Goal: Information Seeking & Learning: Check status

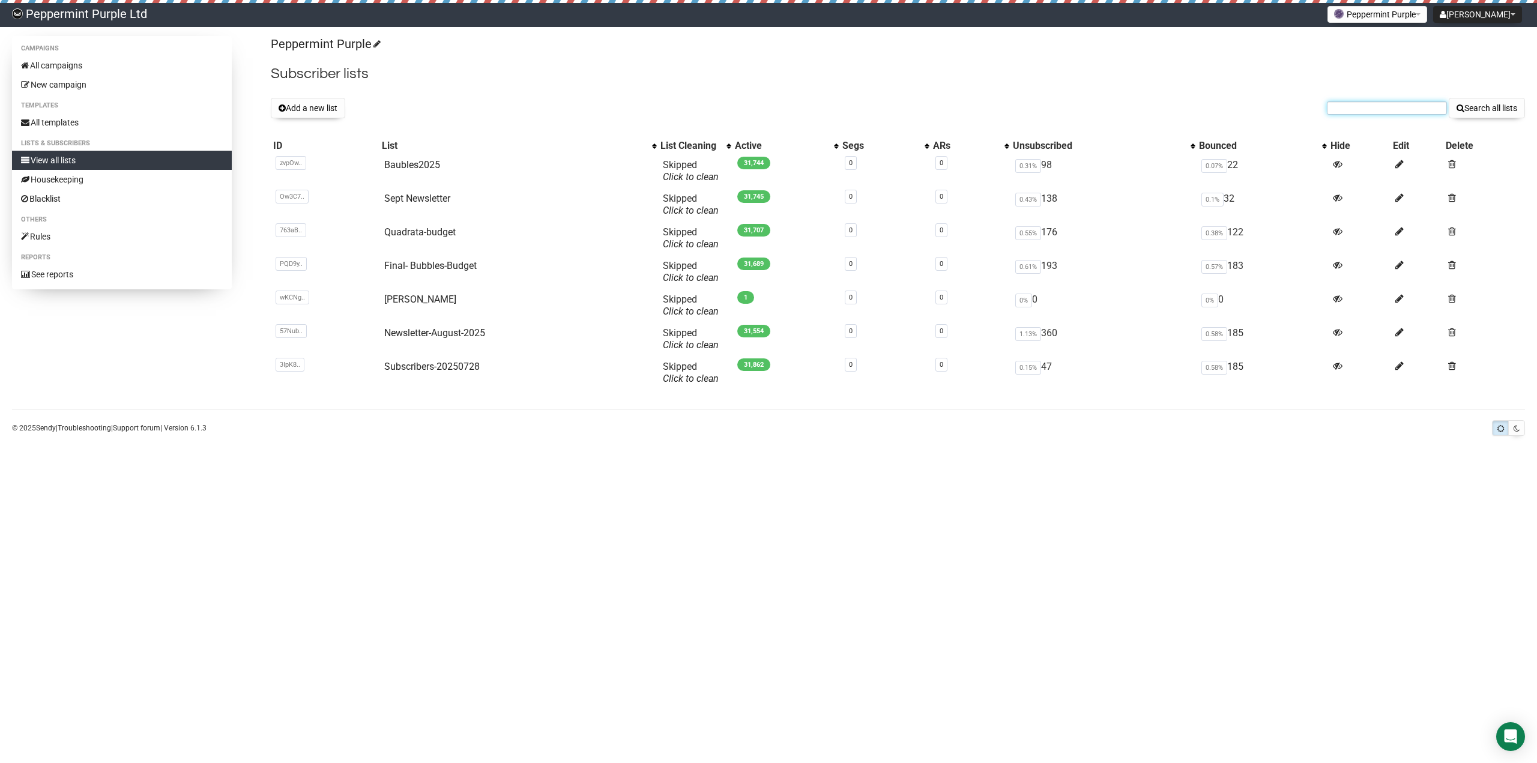
click at [1361, 112] on input "text" at bounding box center [1387, 107] width 120 height 13
paste input "mariadolores45820@gmail.com"
type input "mariadolores45820@gmail.com"
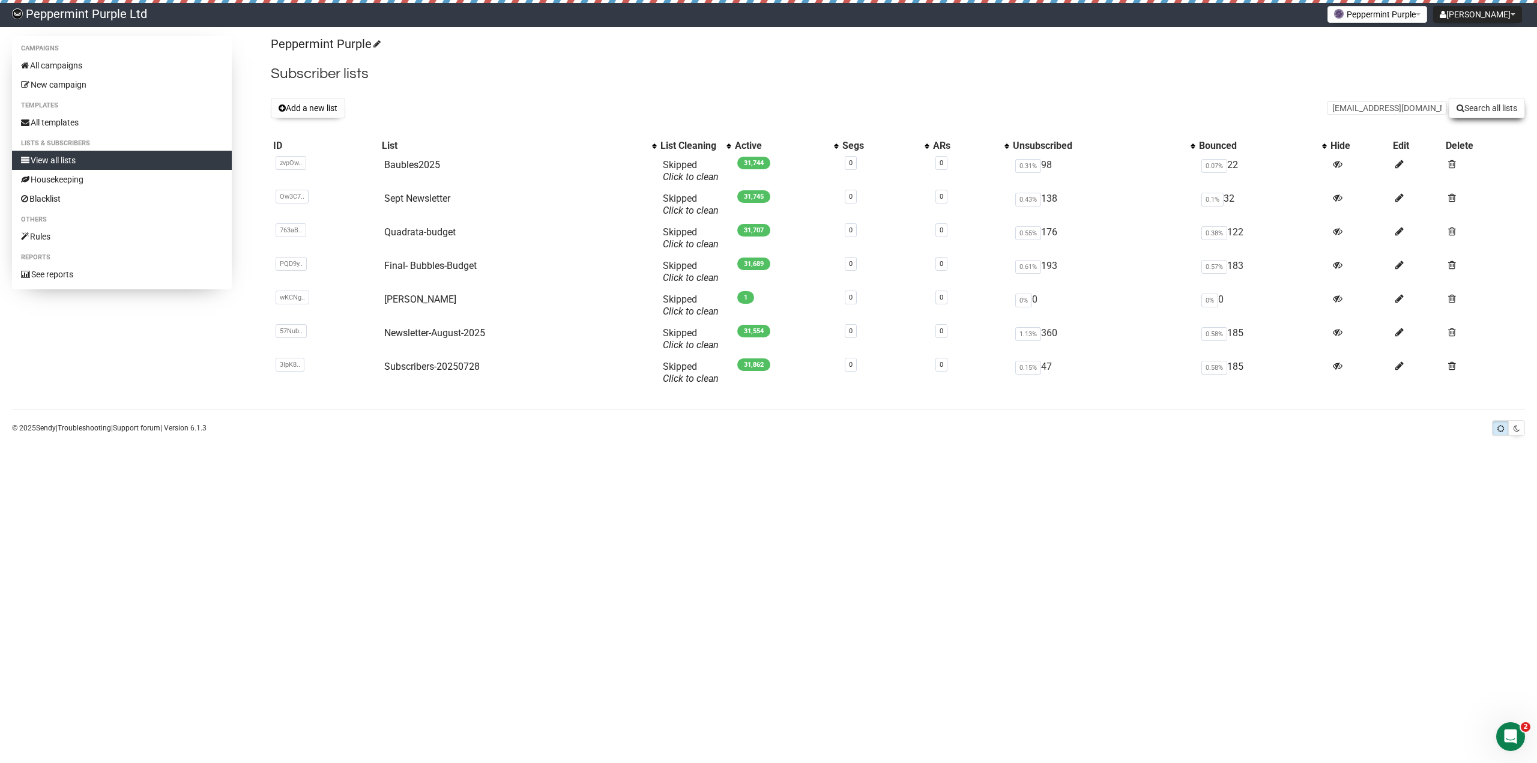
click at [1478, 109] on button "Search all lists" at bounding box center [1487, 108] width 76 height 20
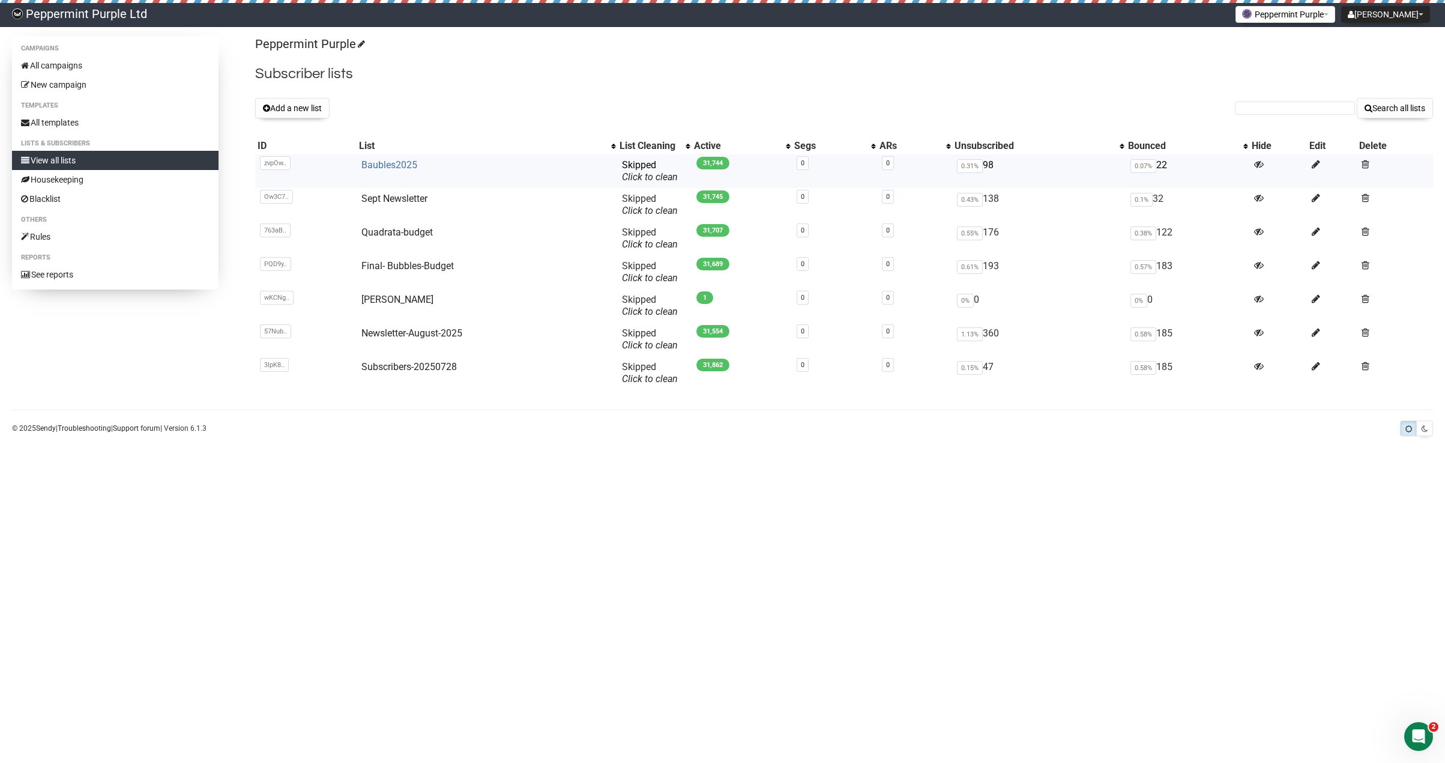
click at [387, 165] on link "Baubles2025" at bounding box center [390, 164] width 56 height 11
click at [1281, 106] on input "text" at bounding box center [1295, 107] width 120 height 13
paste input "karineinnocenti@gmail.com"
type input "karineinnocenti@gmail.com"
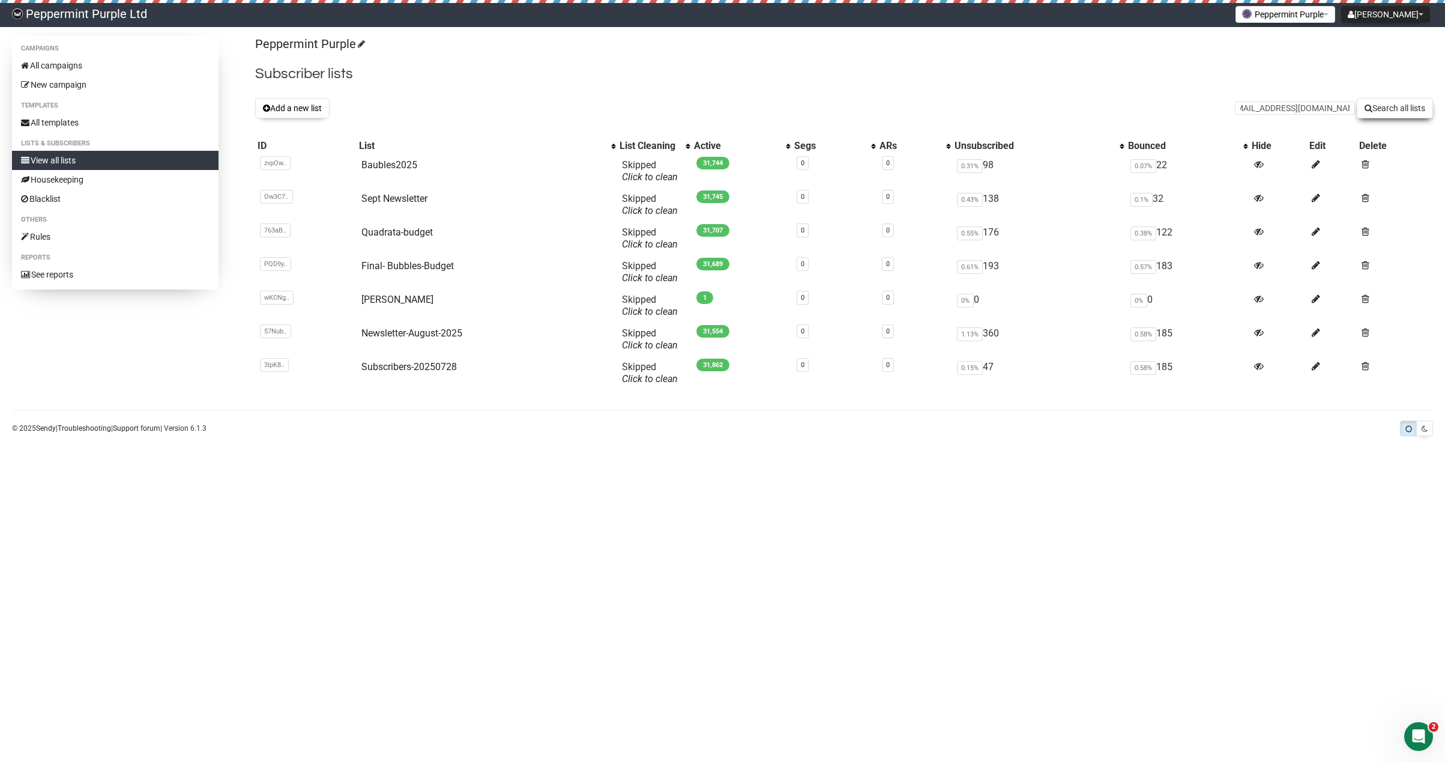
click at [1388, 104] on button "Search all lists" at bounding box center [1395, 108] width 76 height 20
click at [398, 166] on link "Baubles2025" at bounding box center [390, 164] width 56 height 11
click at [1302, 110] on input "text" at bounding box center [1295, 107] width 120 height 13
paste input "[EMAIL_ADDRESS][DOMAIN_NAME]"
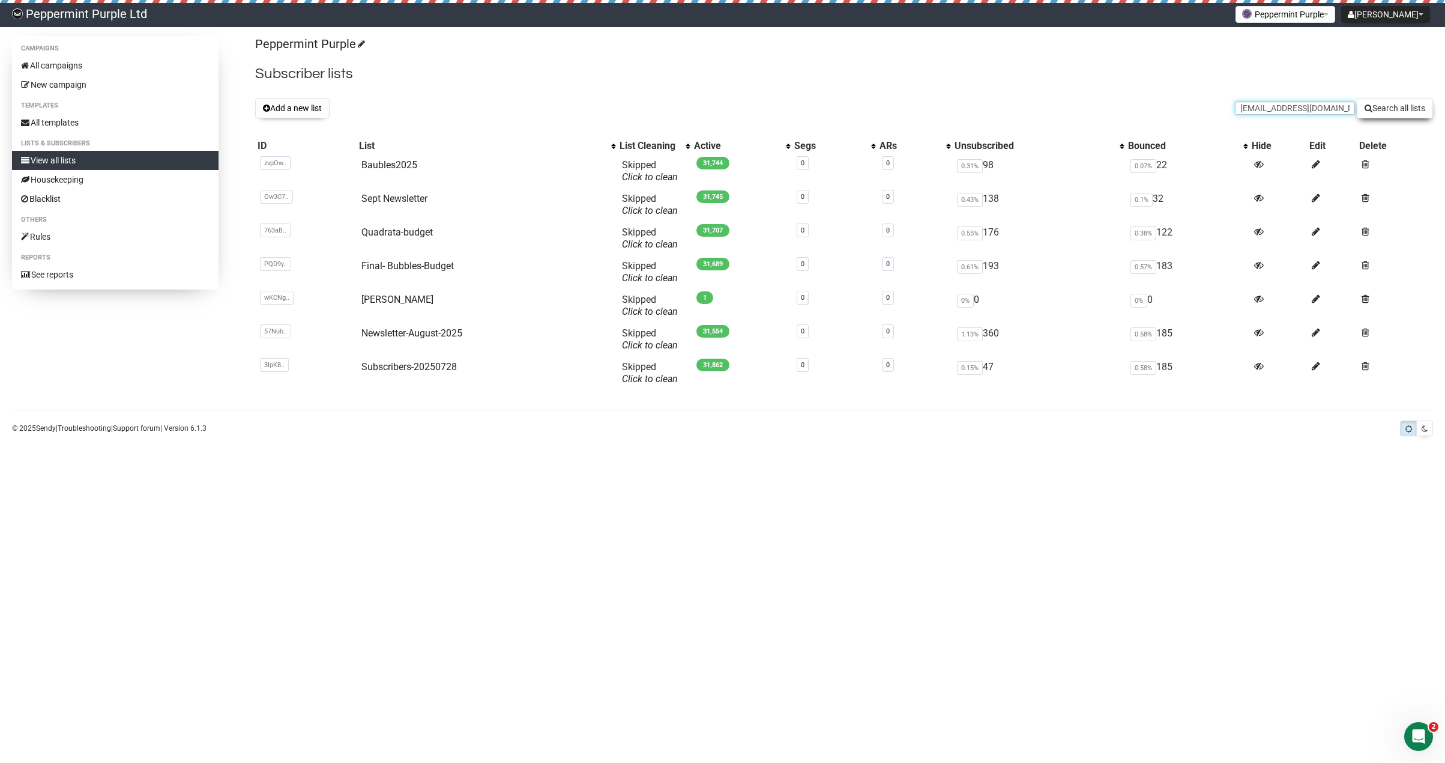
scroll to position [0, 11]
type input "[EMAIL_ADDRESS][DOMAIN_NAME]"
click at [1383, 110] on button "Search all lists" at bounding box center [1395, 108] width 76 height 20
click at [378, 162] on link "Baubles2025" at bounding box center [390, 164] width 56 height 11
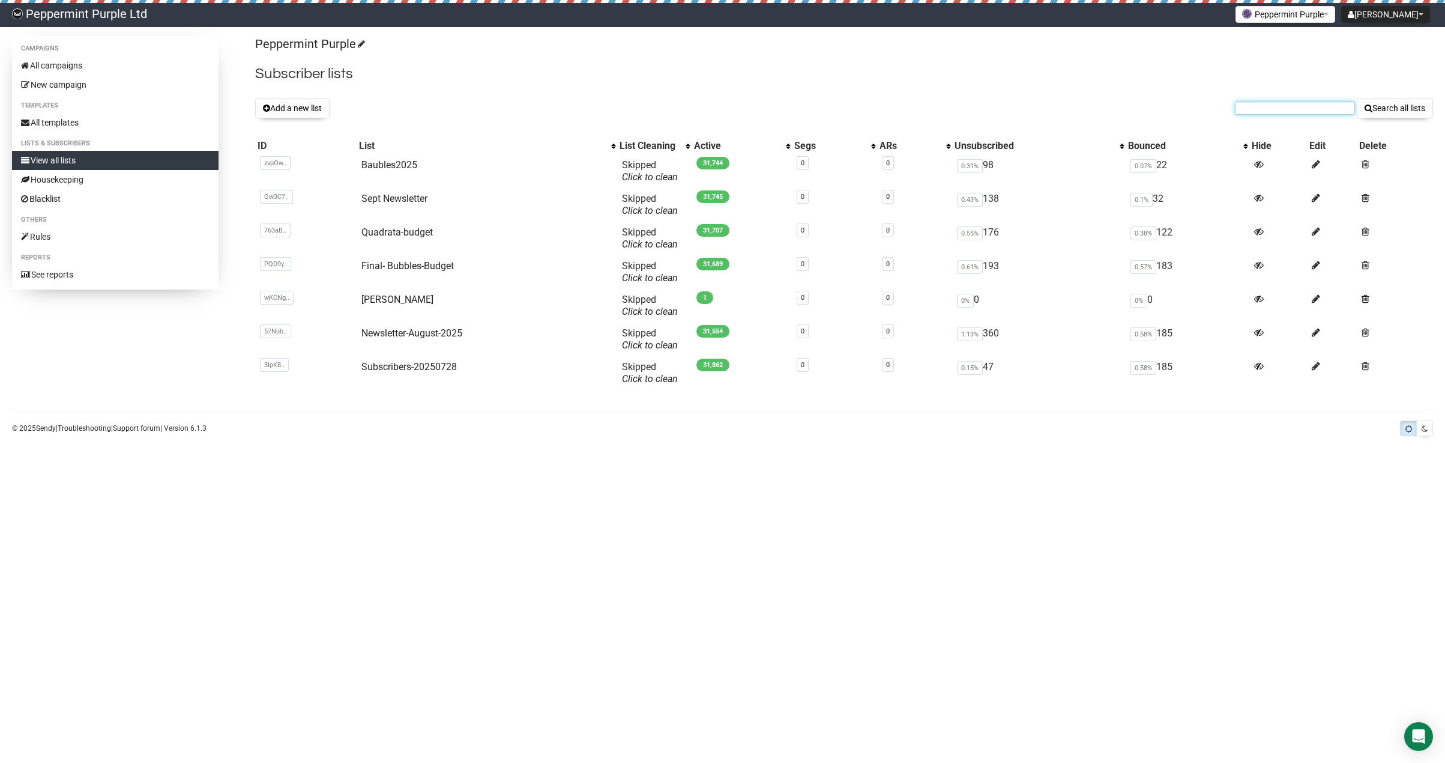
click at [1271, 110] on input "text" at bounding box center [1295, 107] width 120 height 13
paste input "mariadolores45820@gmail.com"
type input "mariadolores45820@gmail.com"
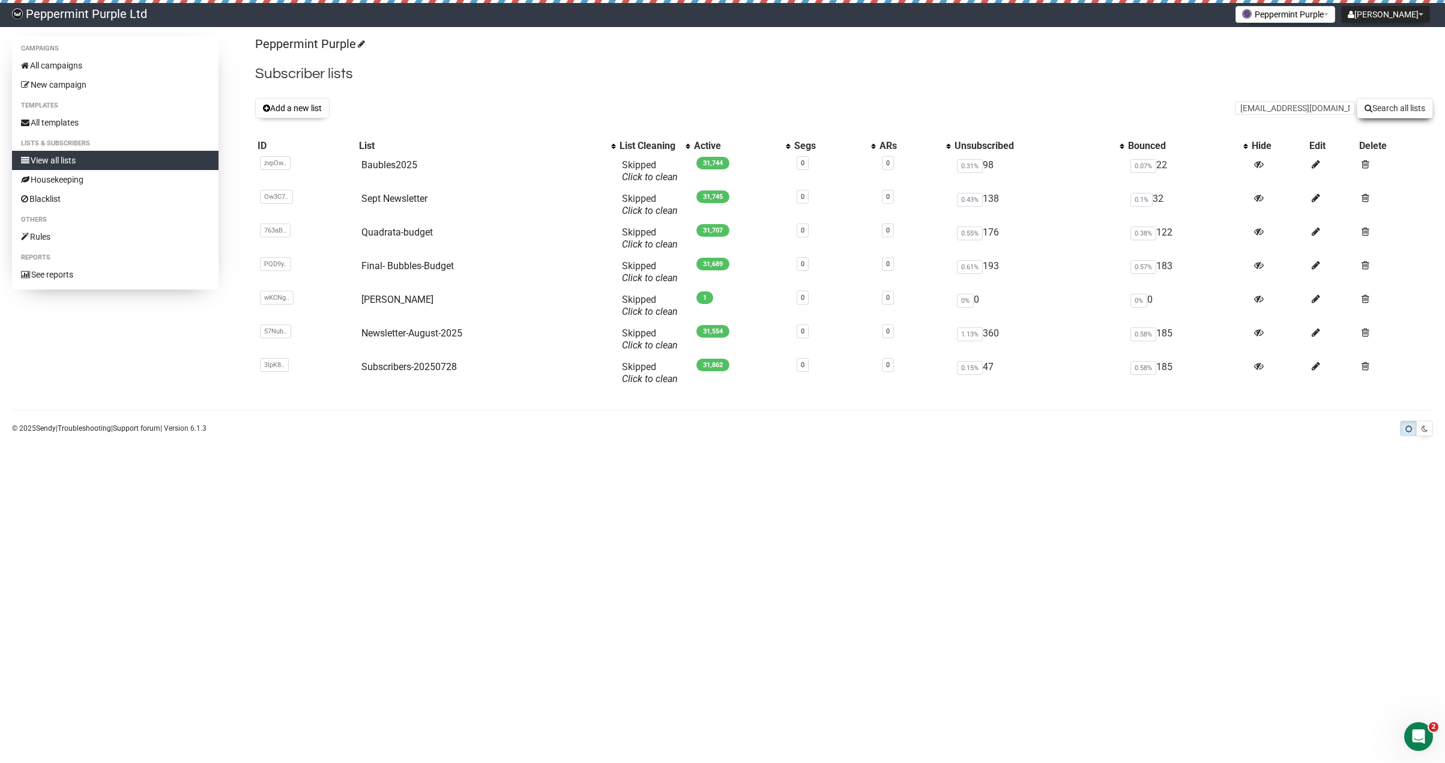
click at [1373, 109] on button "Search all lists" at bounding box center [1395, 108] width 76 height 20
click at [1397, 104] on button "Search all lists" at bounding box center [1395, 108] width 76 height 20
click at [1280, 112] on input "text" at bounding box center [1295, 107] width 120 height 13
paste input "ainsley_c@hotmail.com"
type input "ainsley_c@hotmail.com"
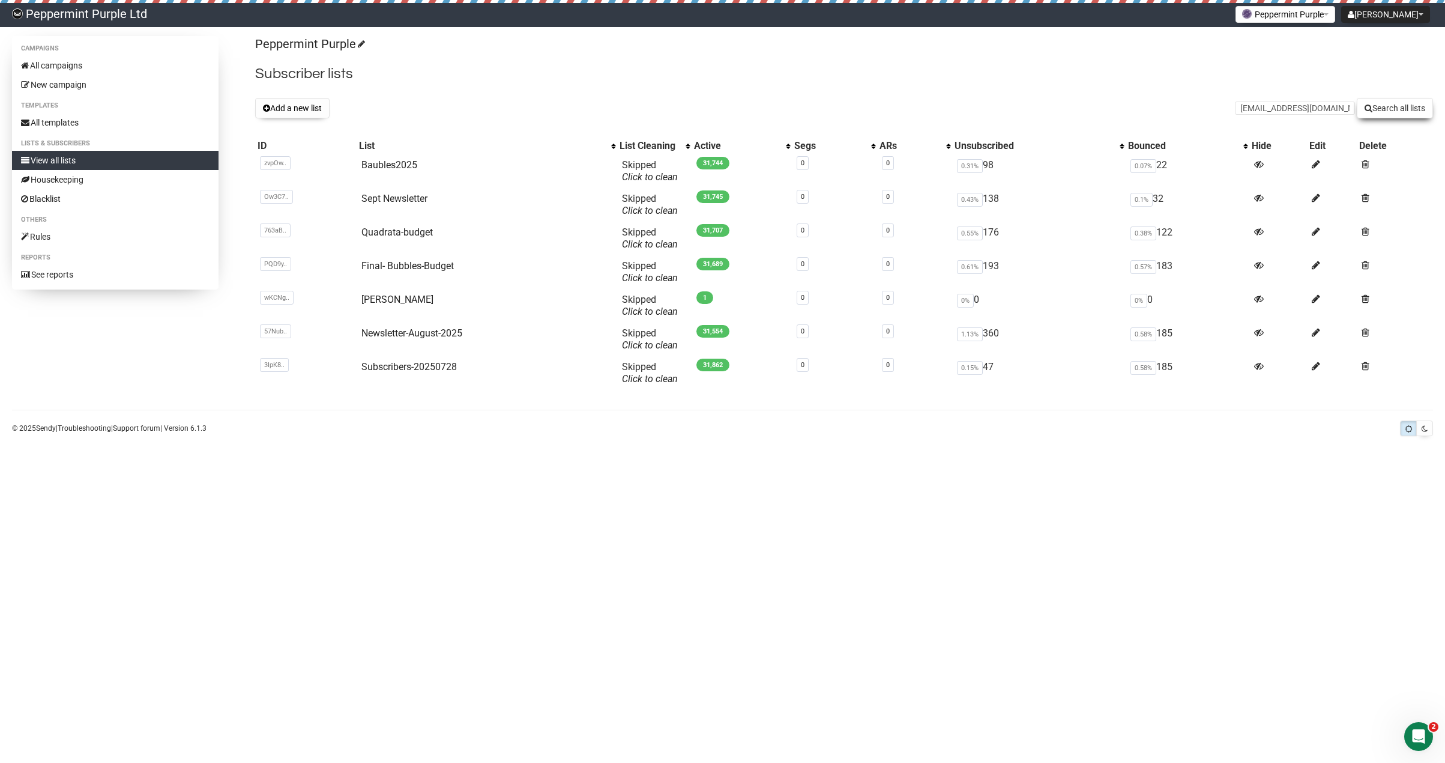
click at [1388, 111] on button "Search all lists" at bounding box center [1395, 108] width 76 height 20
